Goal: Task Accomplishment & Management: Use online tool/utility

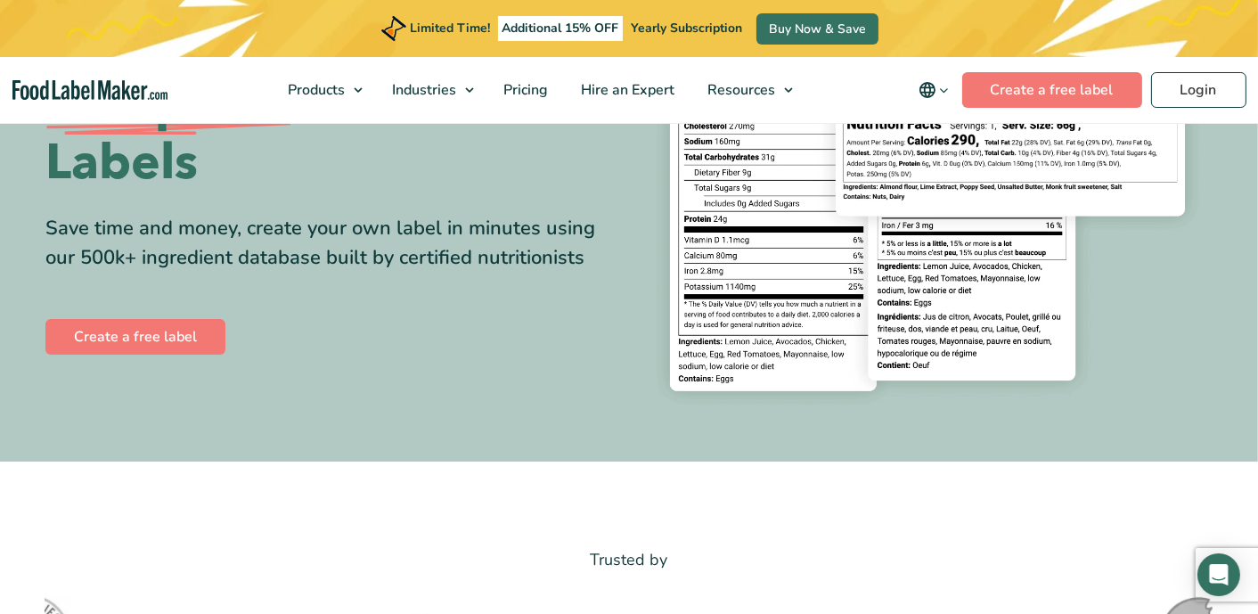
scroll to position [89, 0]
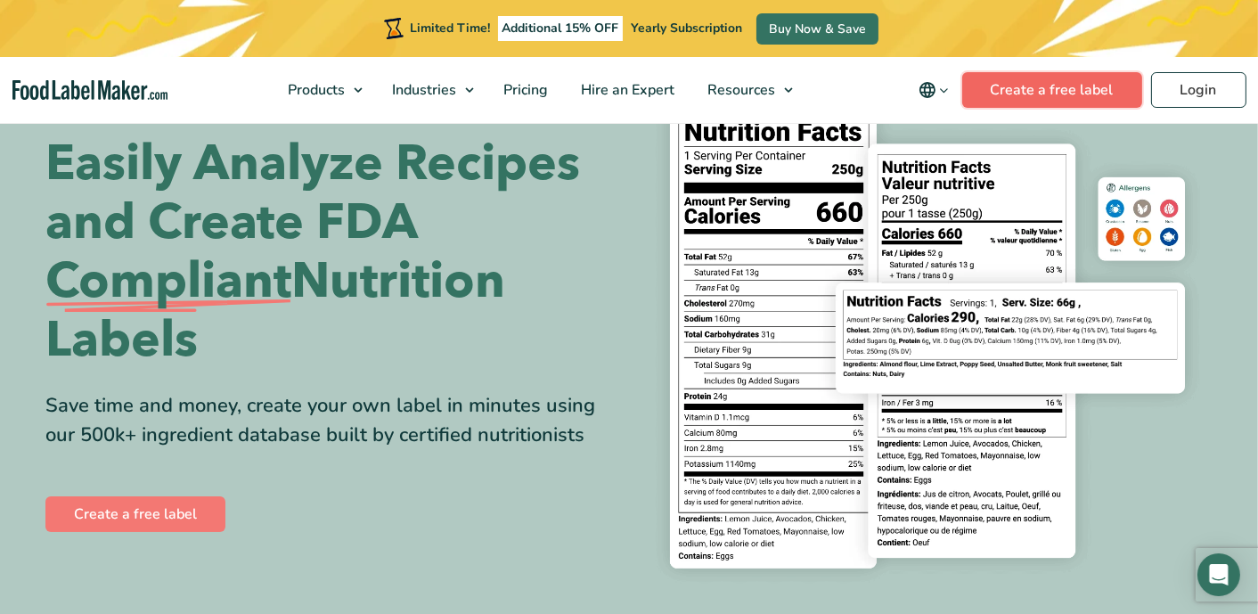
click at [1051, 87] on link "Create a free label" at bounding box center [1052, 90] width 180 height 36
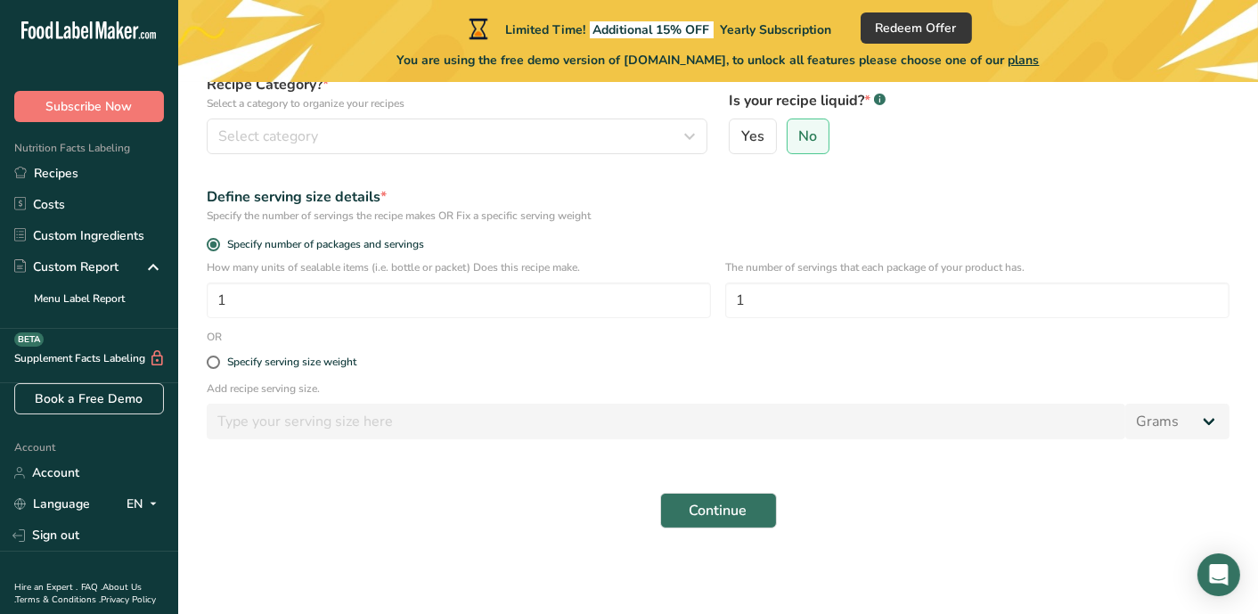
scroll to position [109, 0]
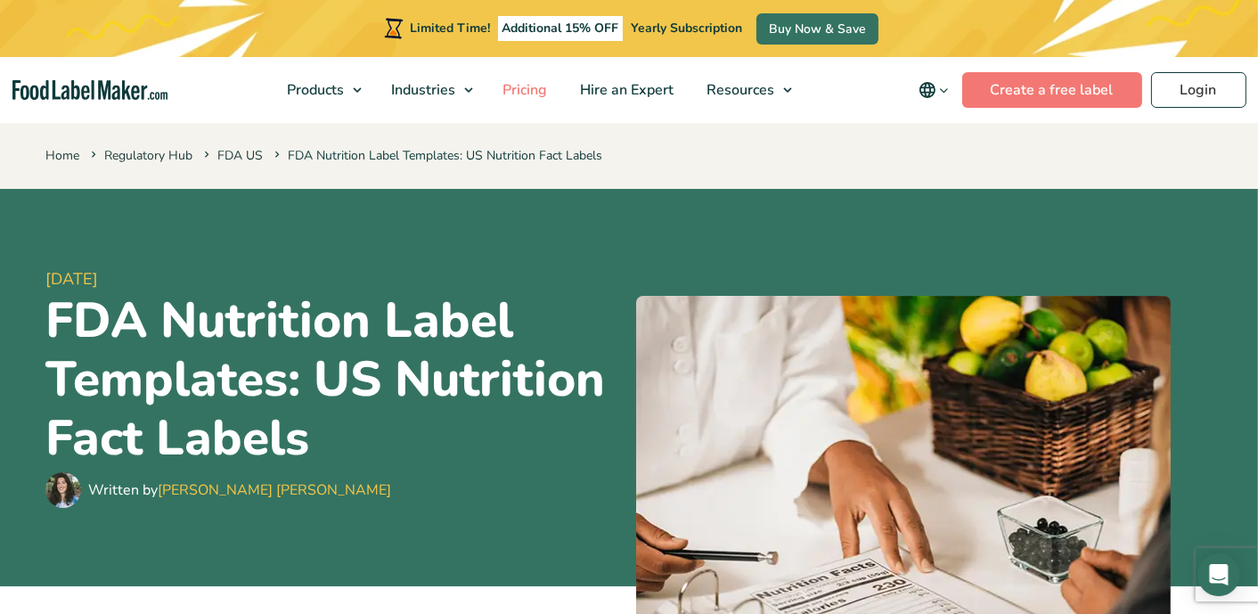
click at [536, 99] on span "Pricing" at bounding box center [524, 90] width 52 height 20
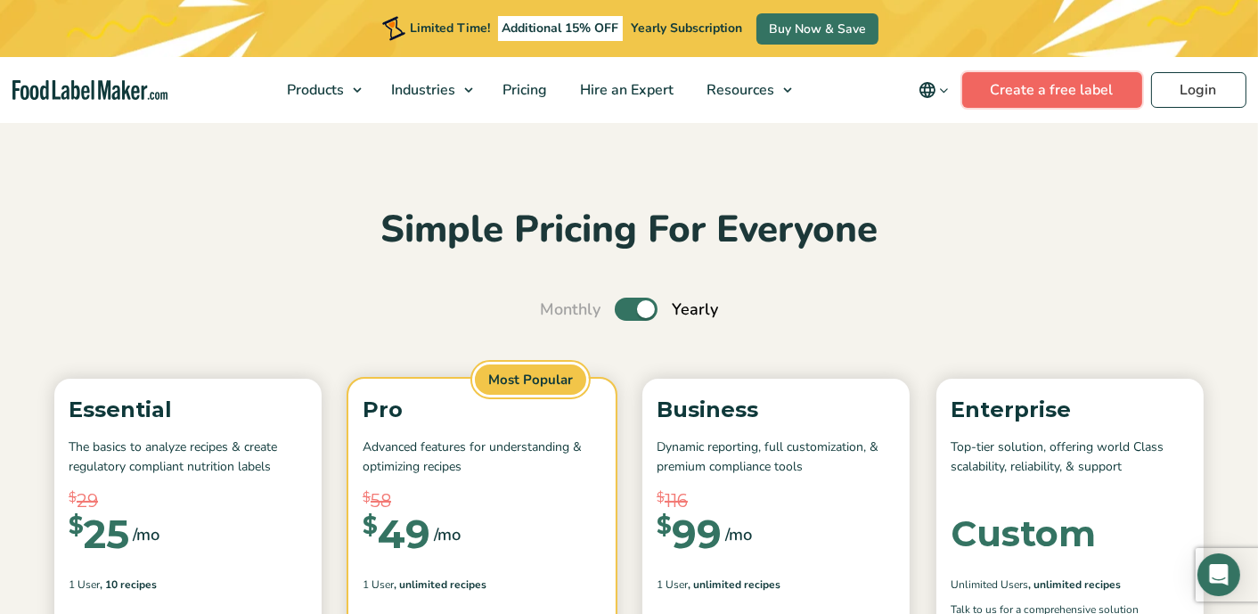
click at [1092, 100] on link "Create a free label" at bounding box center [1052, 90] width 180 height 36
